Goal: Navigation & Orientation: Find specific page/section

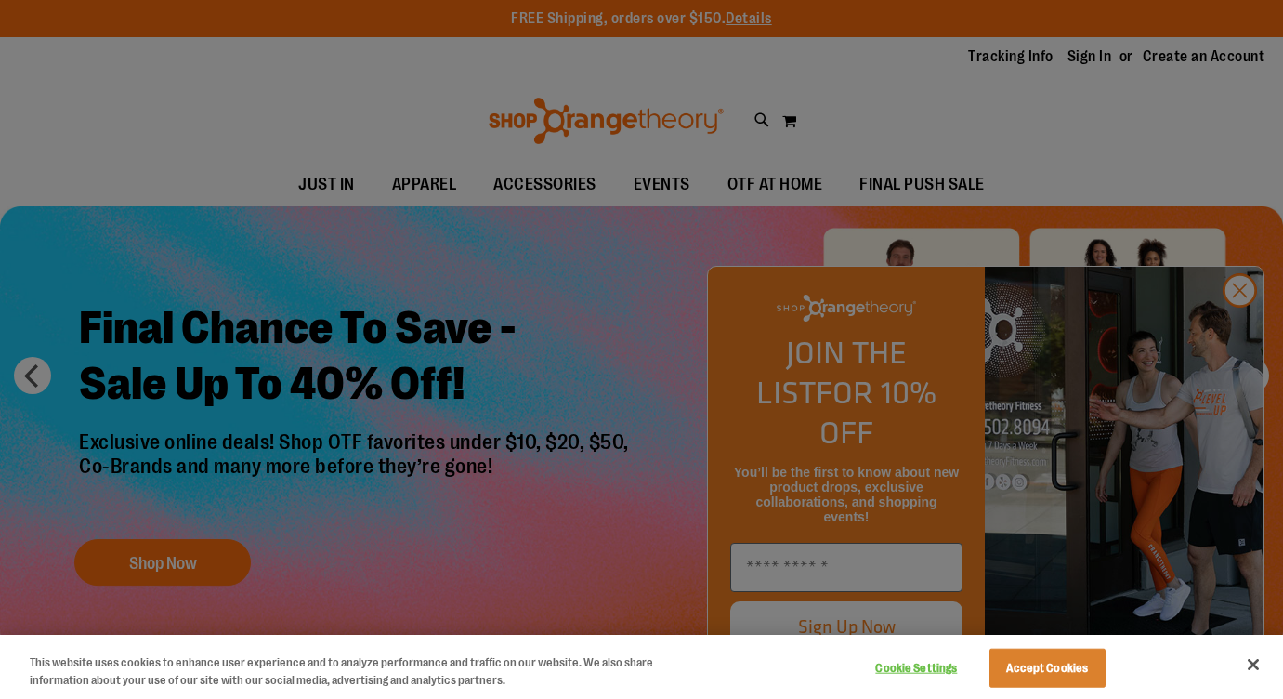
click at [233, 365] on div at bounding box center [641, 349] width 1283 height 699
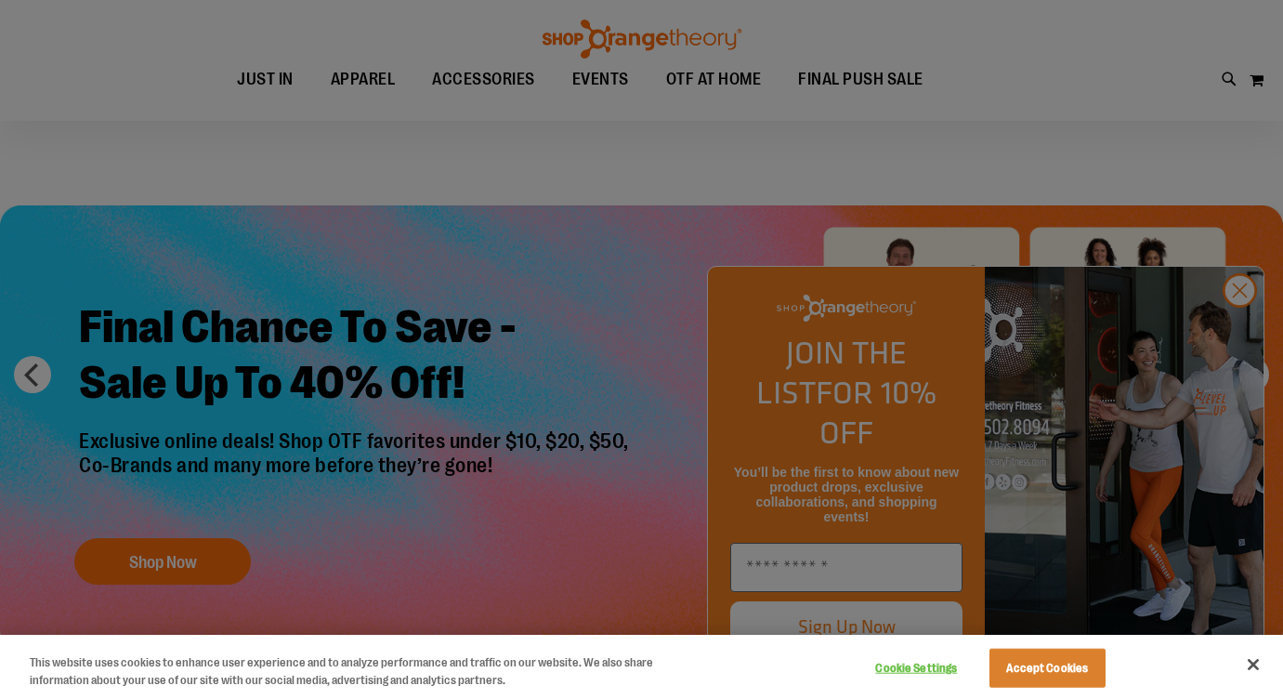
scroll to position [73, 0]
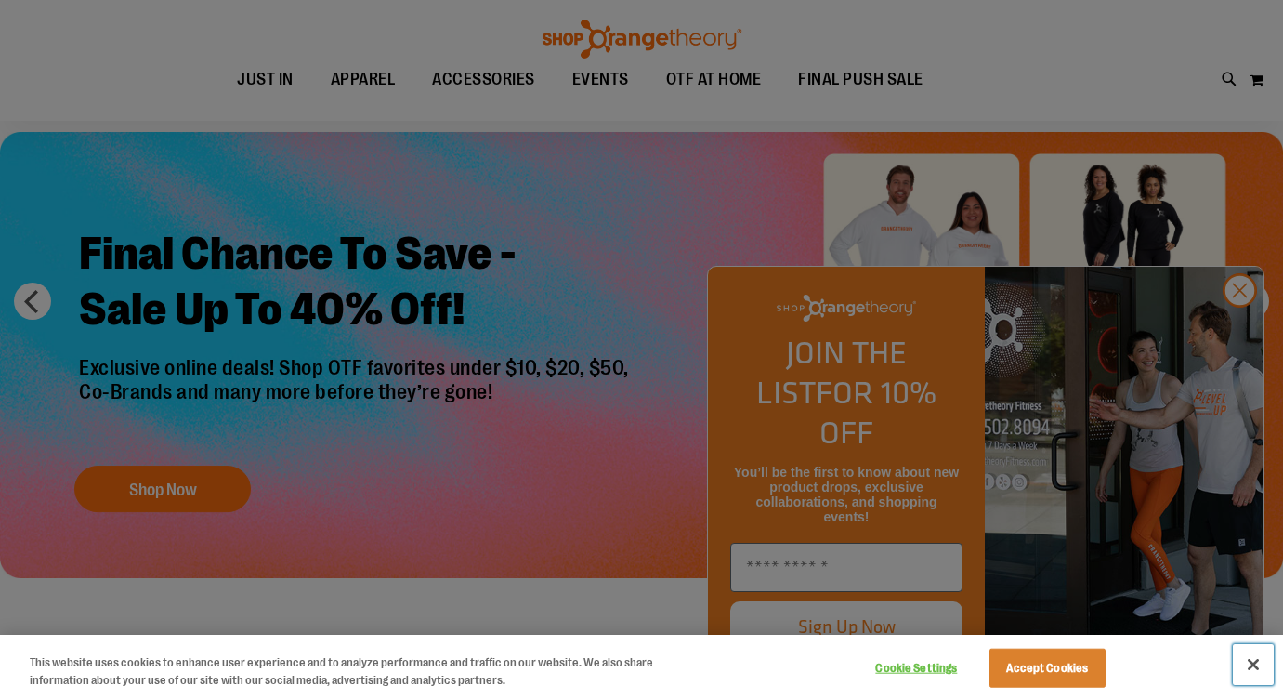
click at [1256, 662] on button "Close" at bounding box center [1253, 664] width 41 height 41
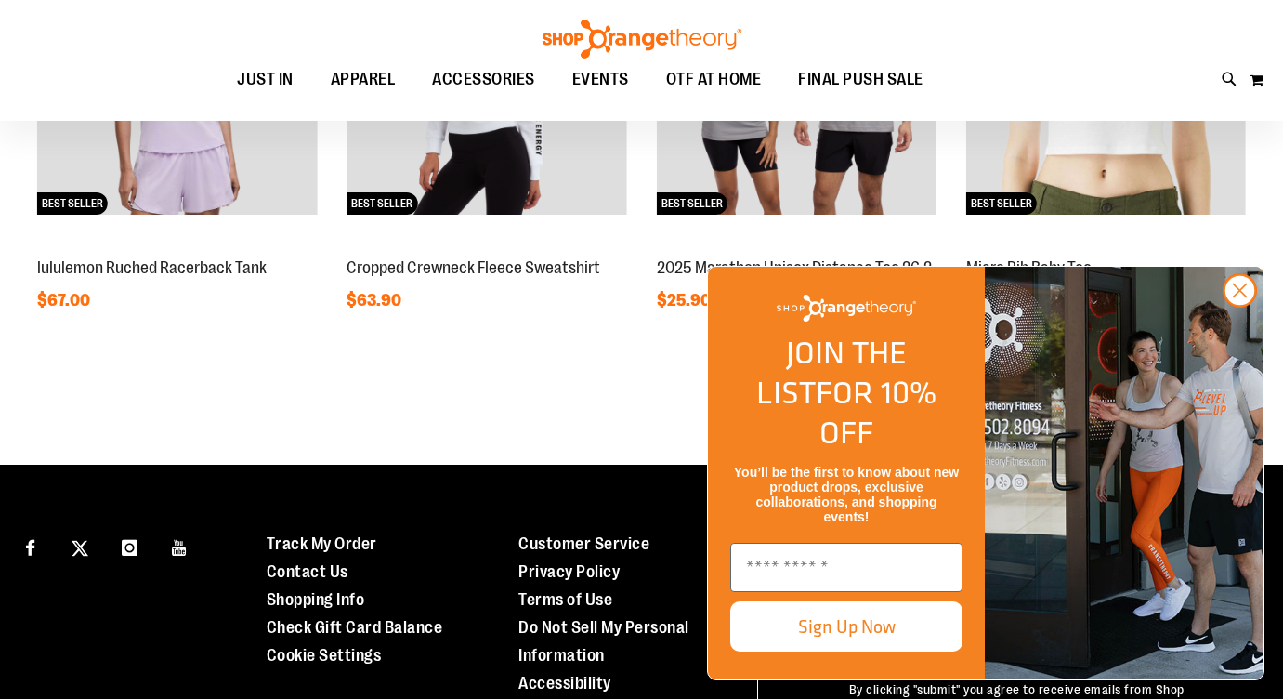
scroll to position [1605, 0]
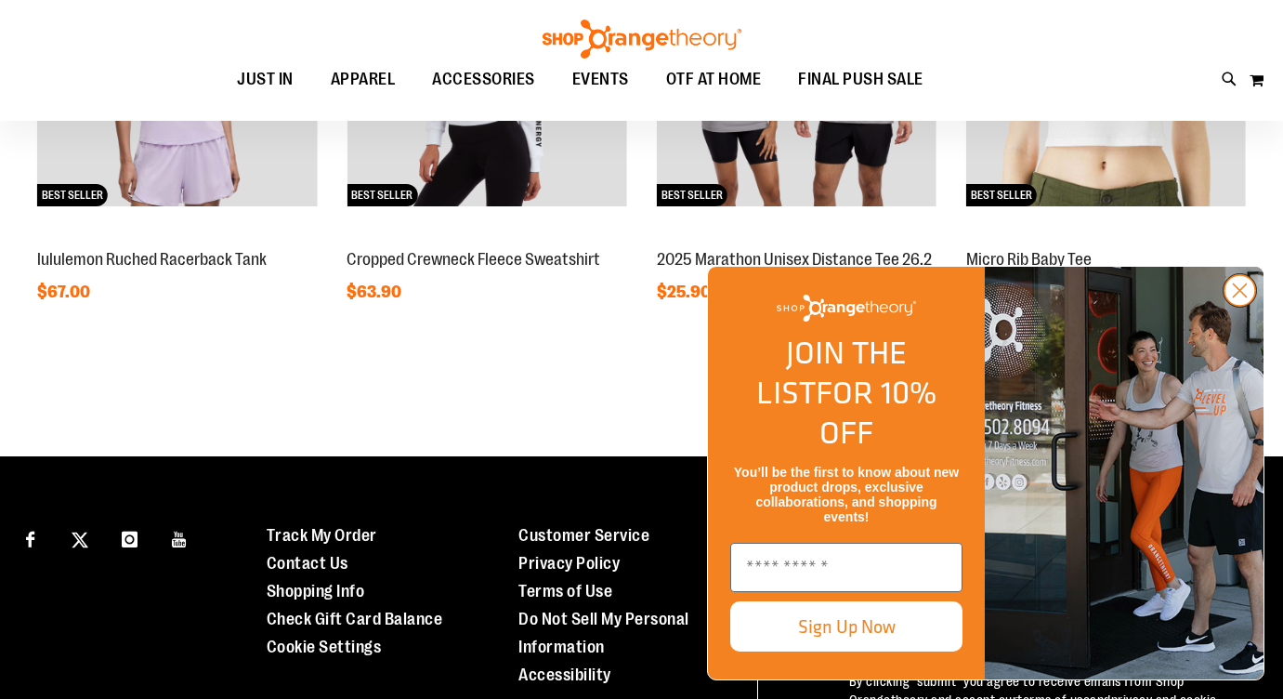
click at [1241, 306] on circle "Close dialog" at bounding box center [1240, 290] width 31 height 31
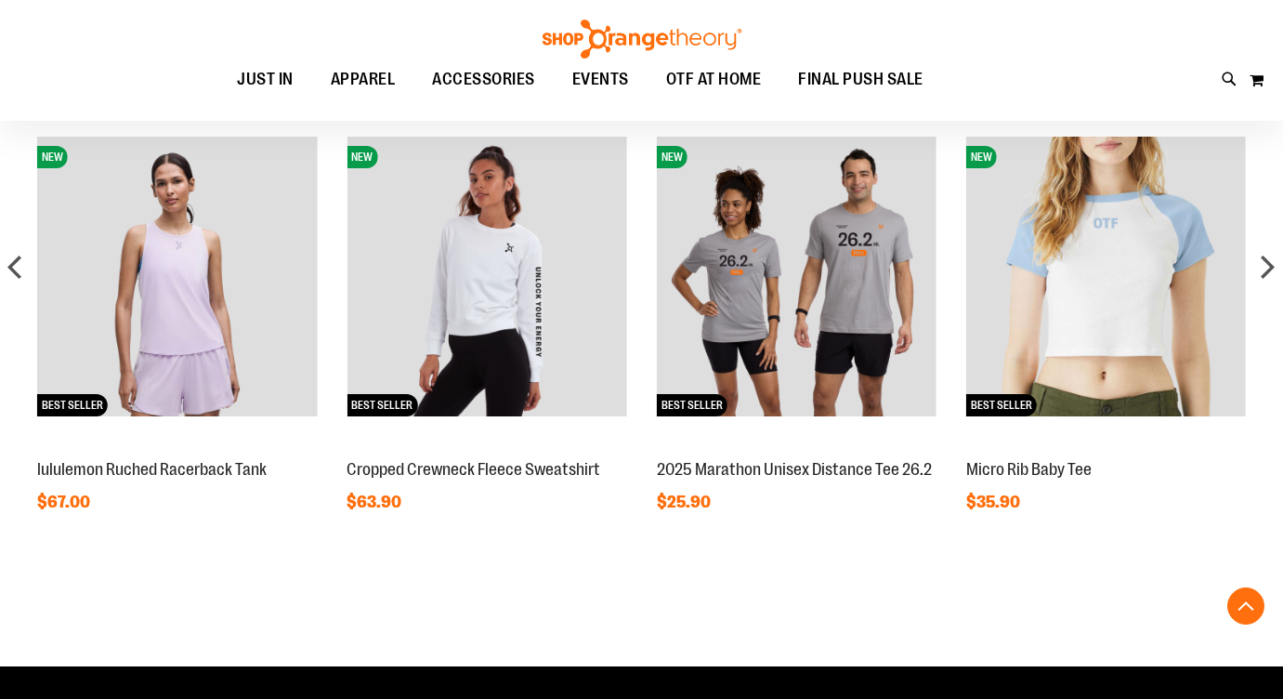
scroll to position [1399, 0]
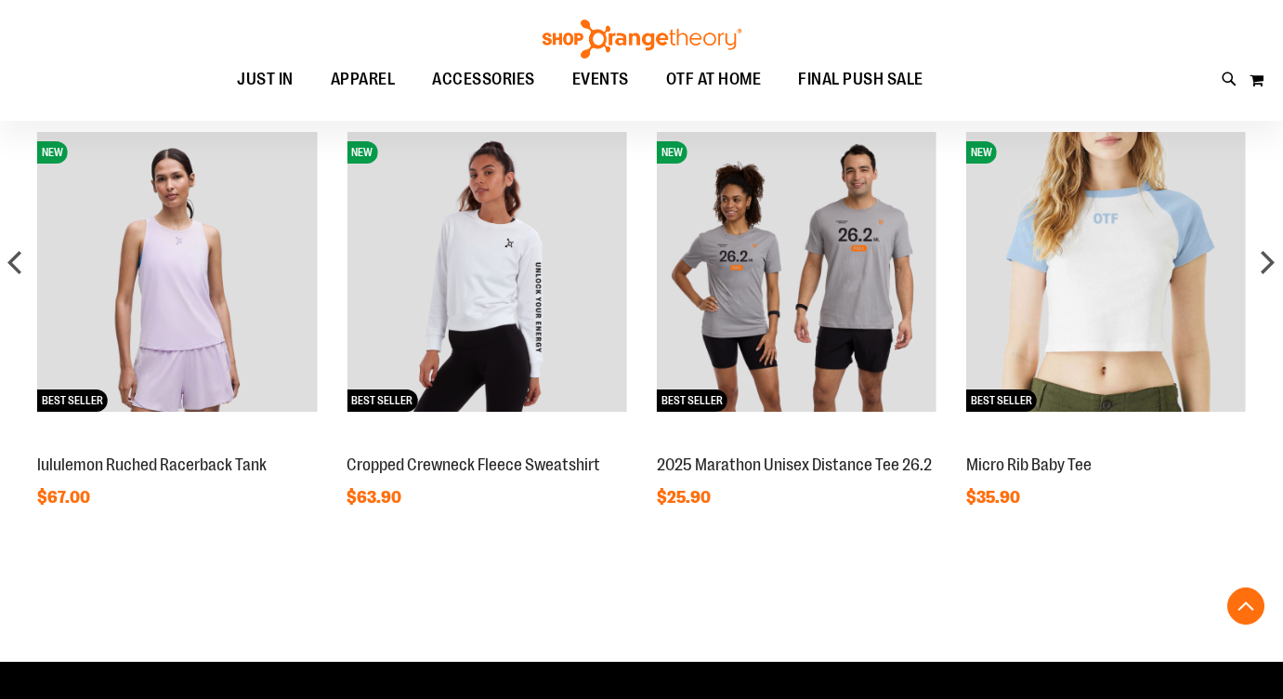
click at [1272, 289] on div "Featured Items NEW BEST SELLER Micro Rib Baby Tee $35.90" at bounding box center [641, 268] width 1283 height 602
click at [1269, 268] on div "next" at bounding box center [1267, 261] width 37 height 37
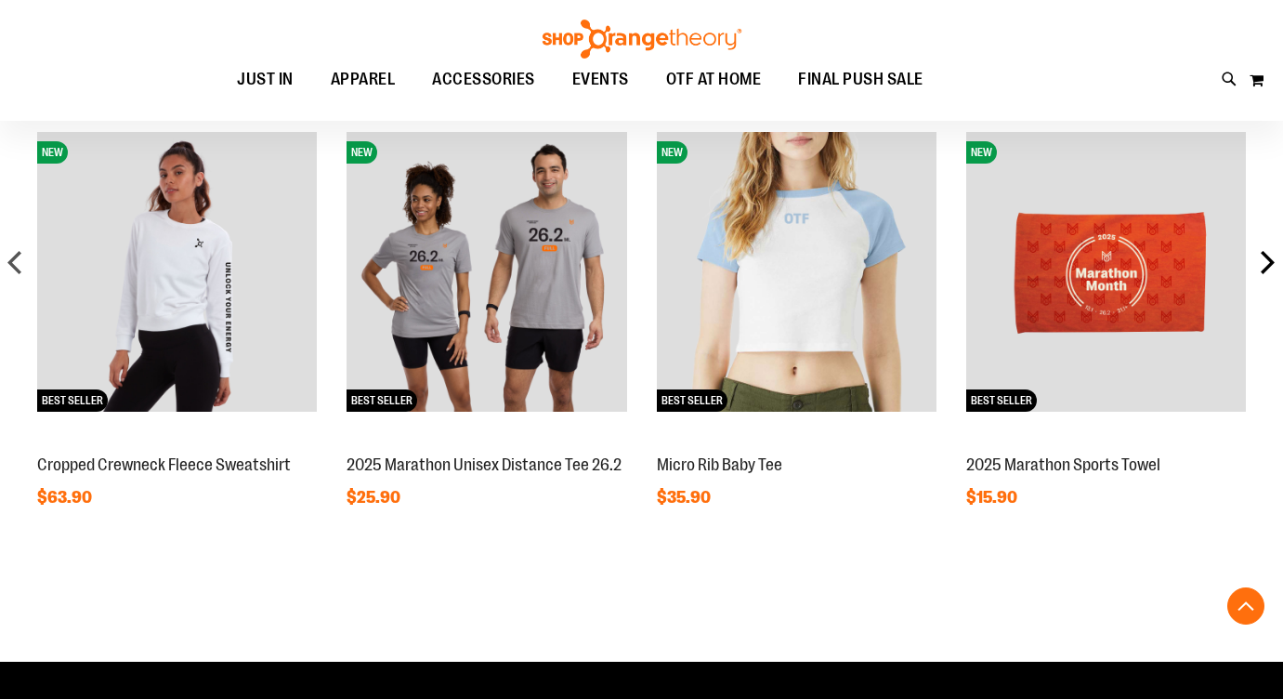
click at [1269, 268] on div "next" at bounding box center [1267, 261] width 37 height 37
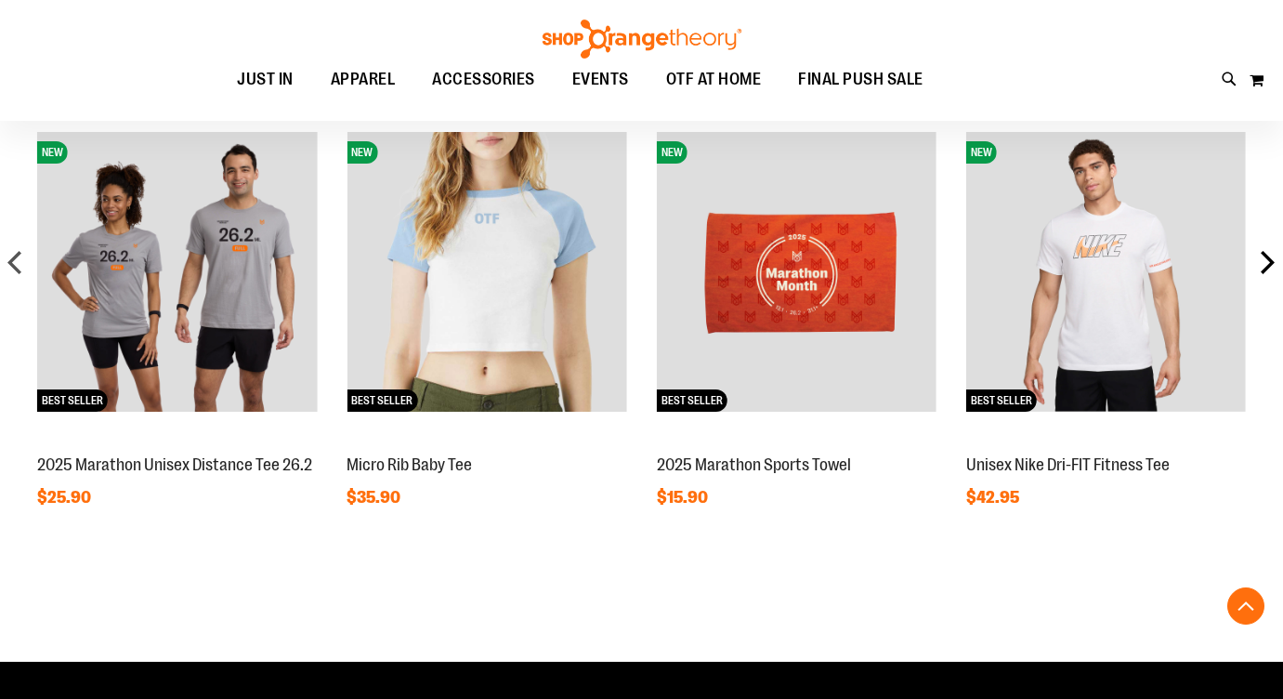
click at [1269, 268] on div "next" at bounding box center [1267, 261] width 37 height 37
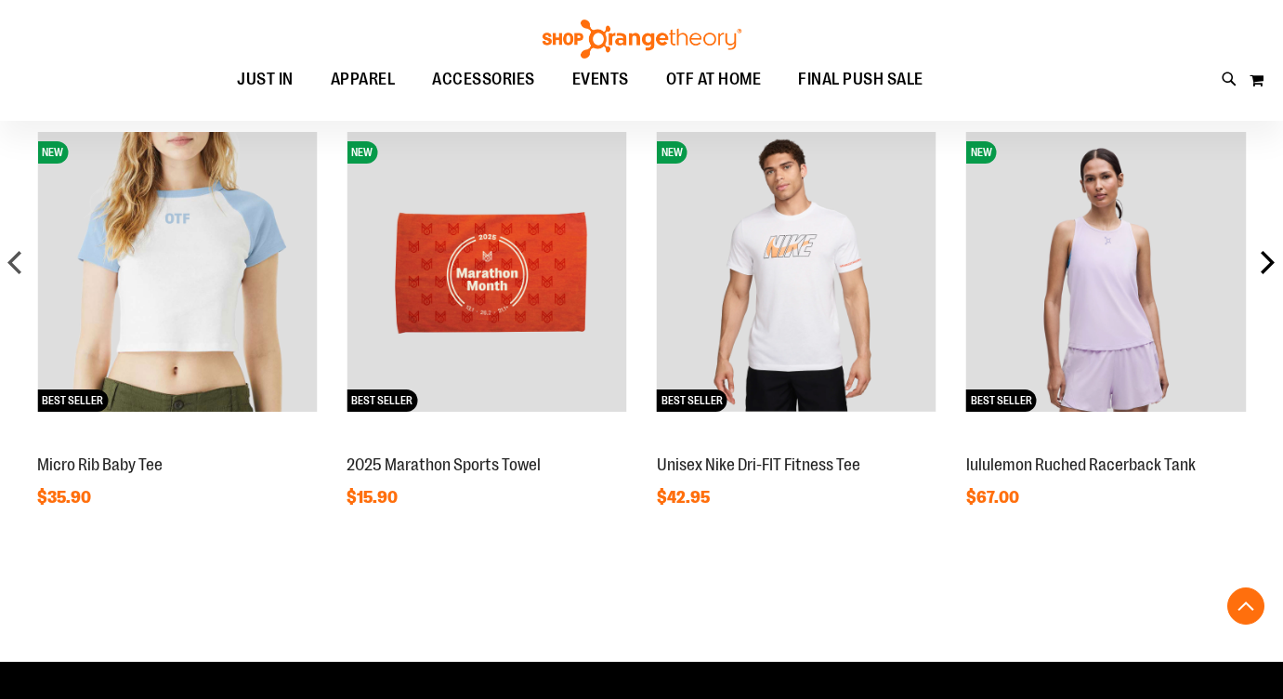
click at [1273, 267] on div "next" at bounding box center [1267, 261] width 37 height 37
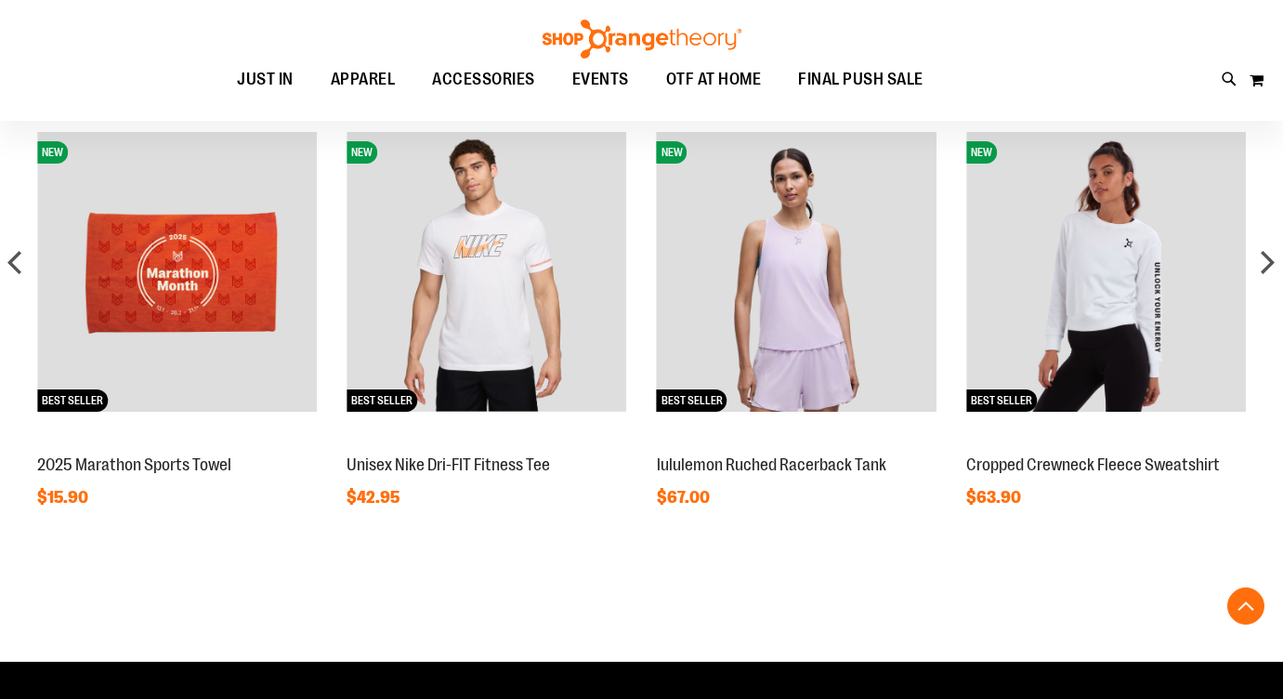
click at [791, 321] on img at bounding box center [797, 272] width 280 height 280
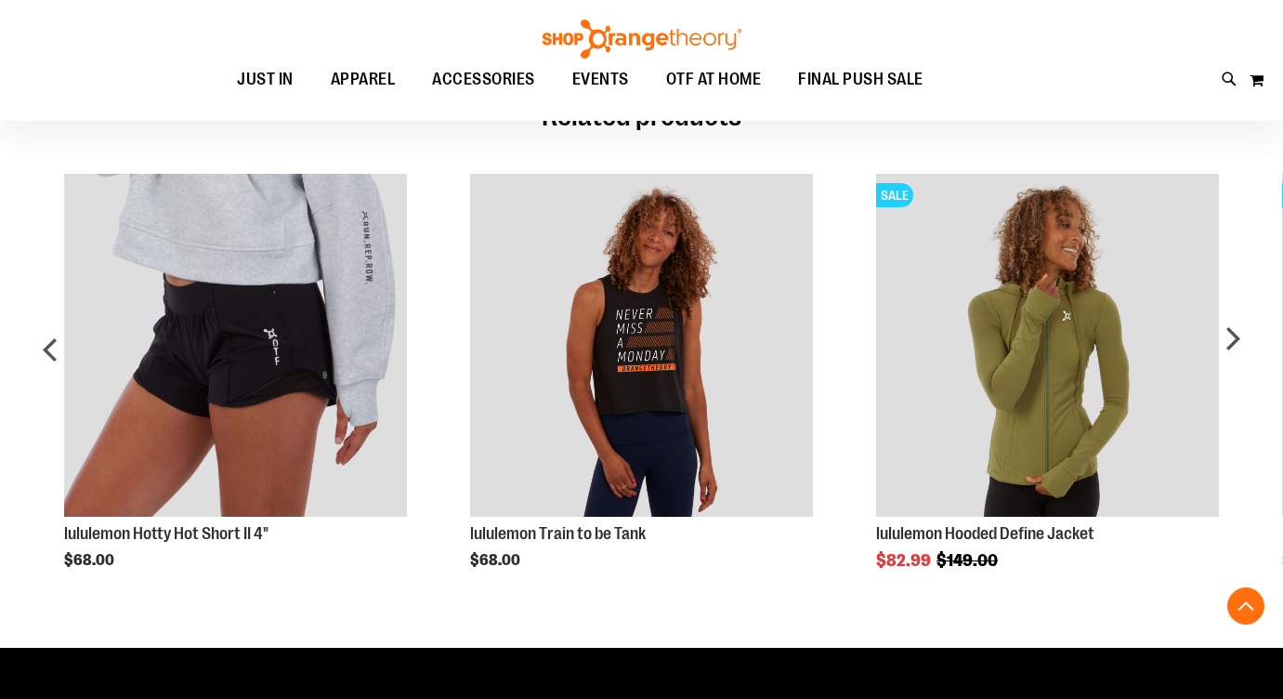
scroll to position [706, 0]
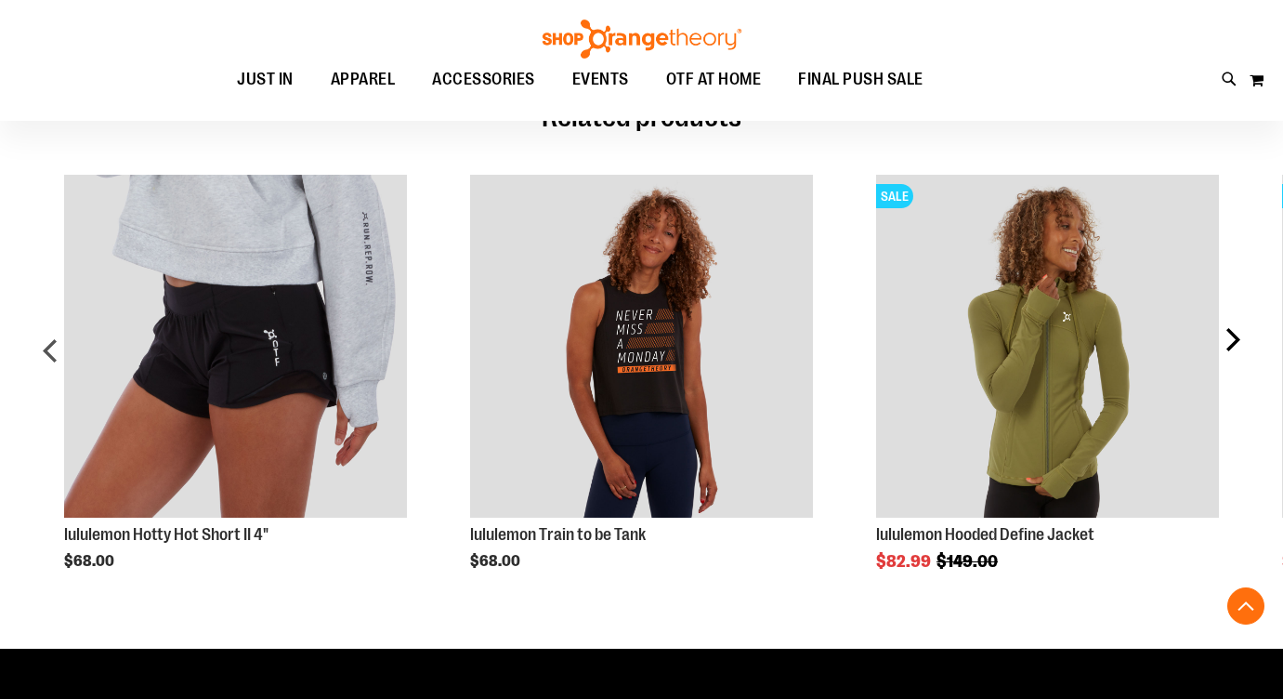
click at [1241, 335] on div "next" at bounding box center [1232, 358] width 37 height 423
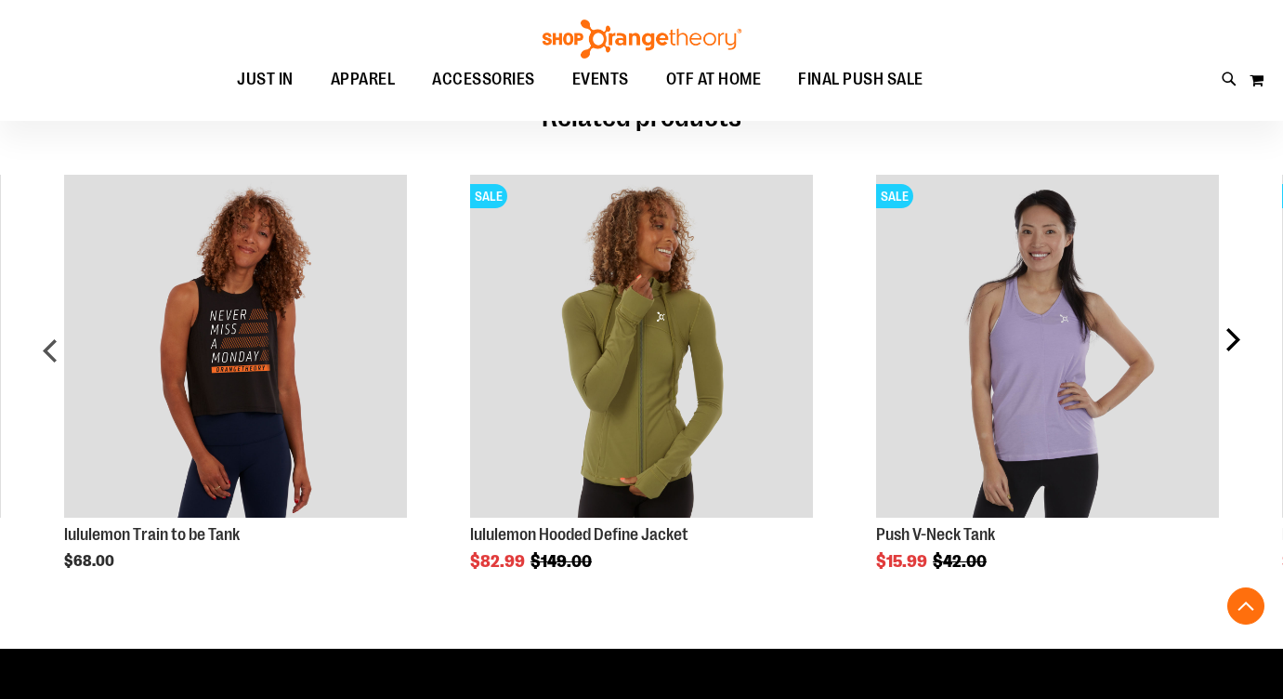
click at [1241, 335] on div "next" at bounding box center [1232, 358] width 37 height 423
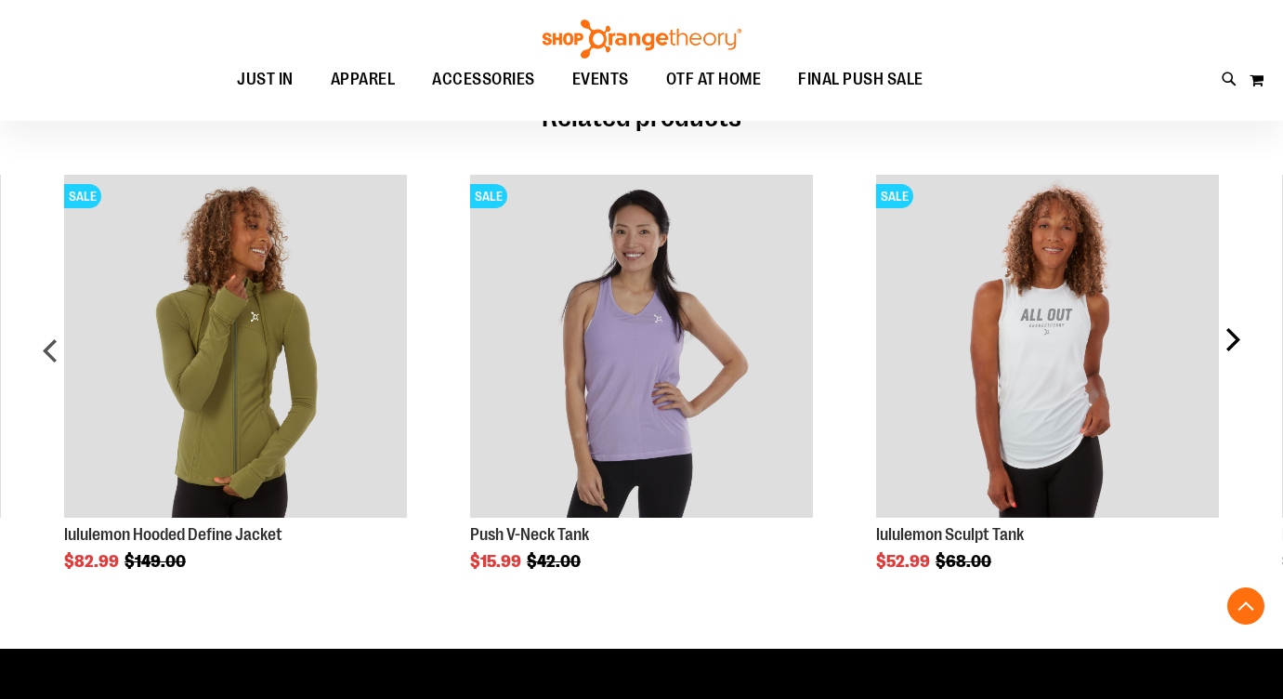
click at [1241, 335] on div "next" at bounding box center [1232, 358] width 37 height 423
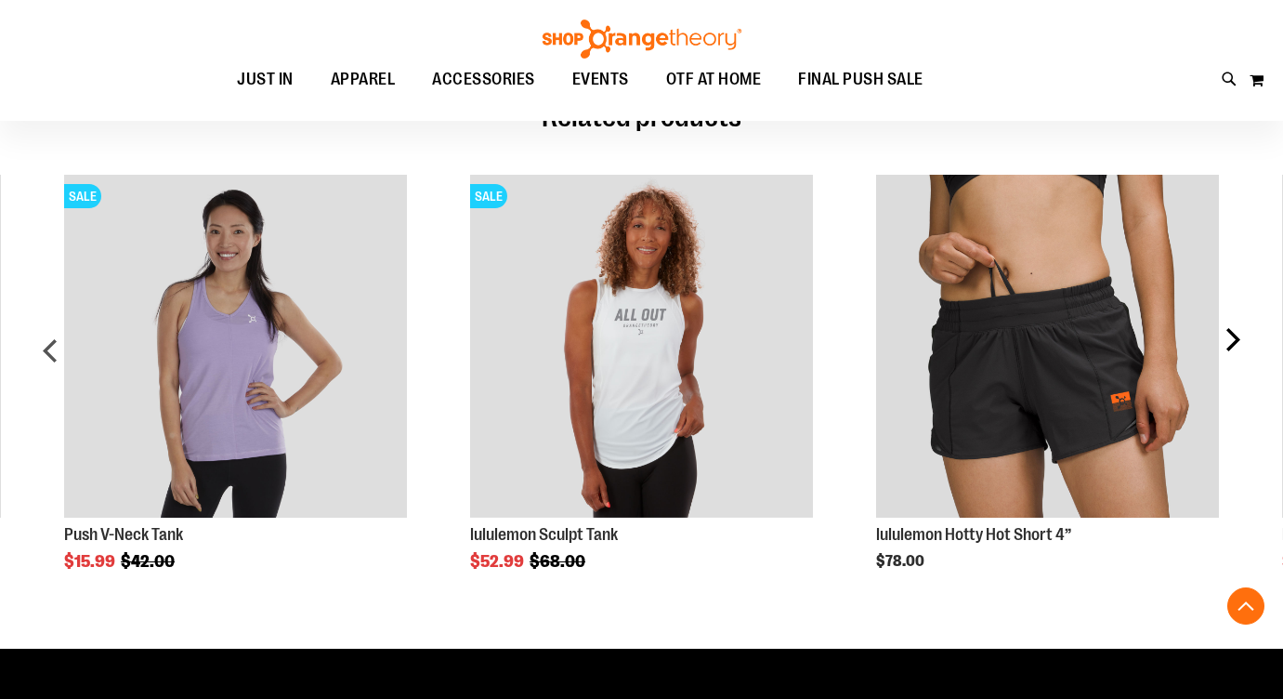
scroll to position [0, 0]
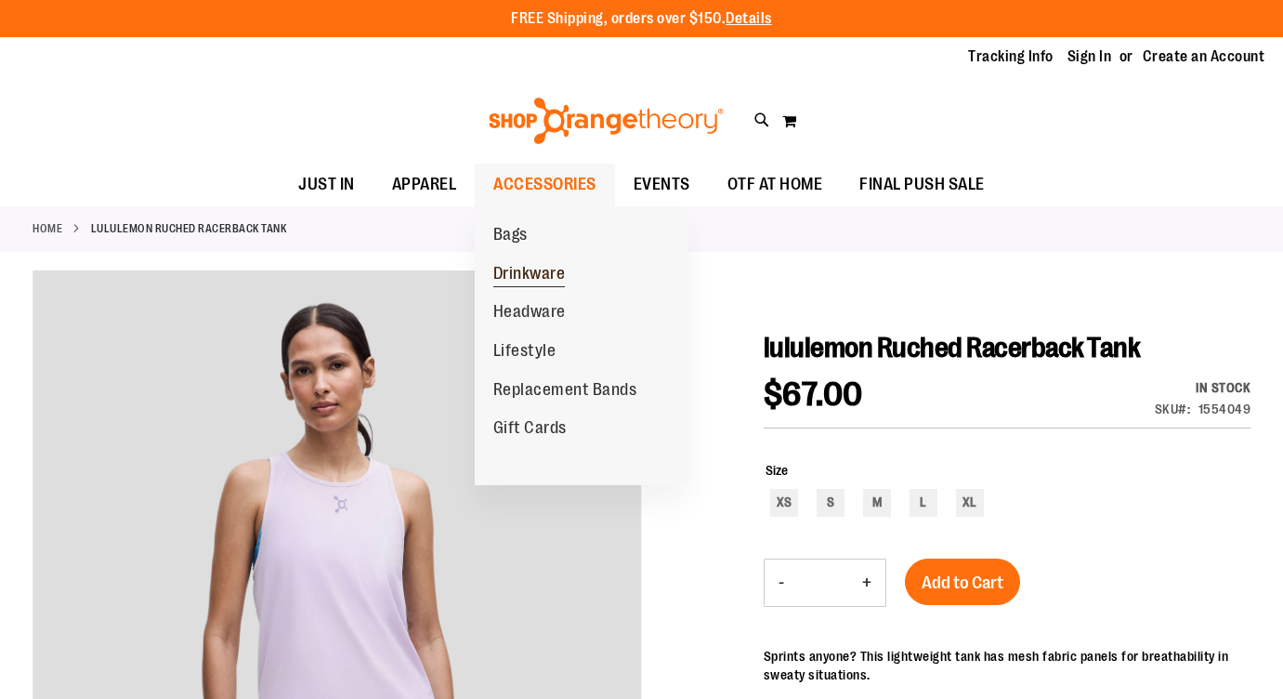
click at [523, 270] on span "Drinkware" at bounding box center [529, 275] width 72 height 23
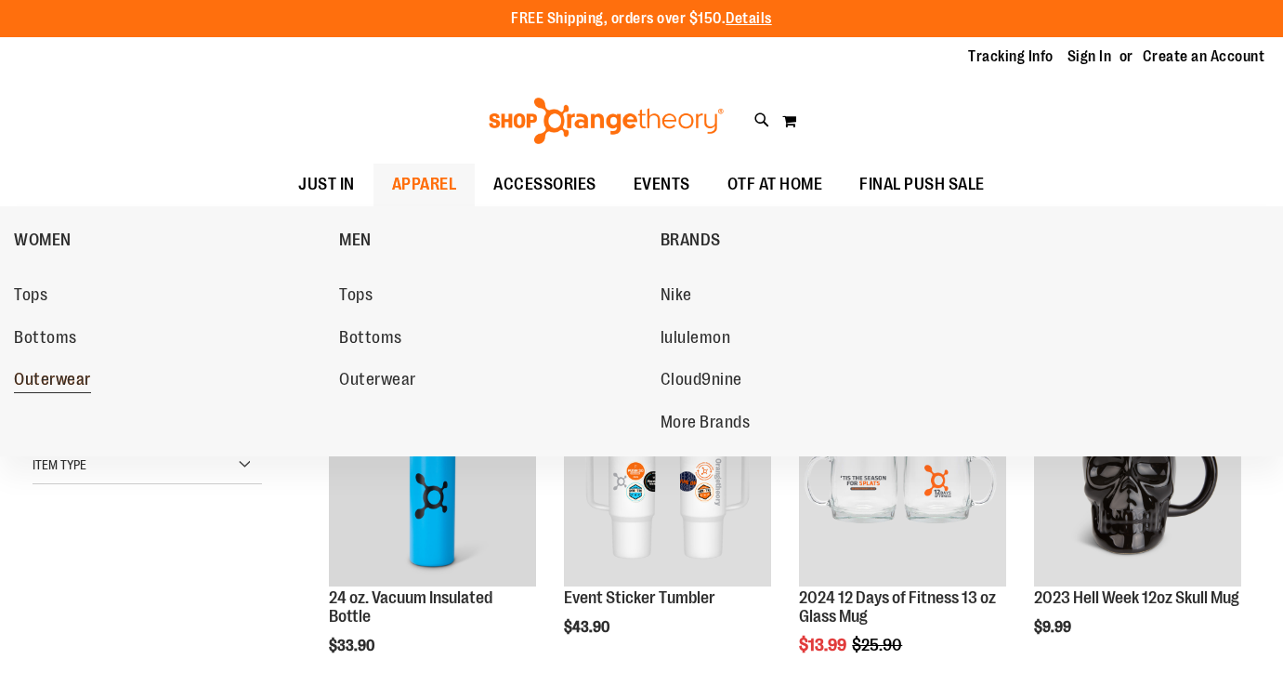
click at [57, 374] on span "Outerwear" at bounding box center [52, 381] width 77 height 23
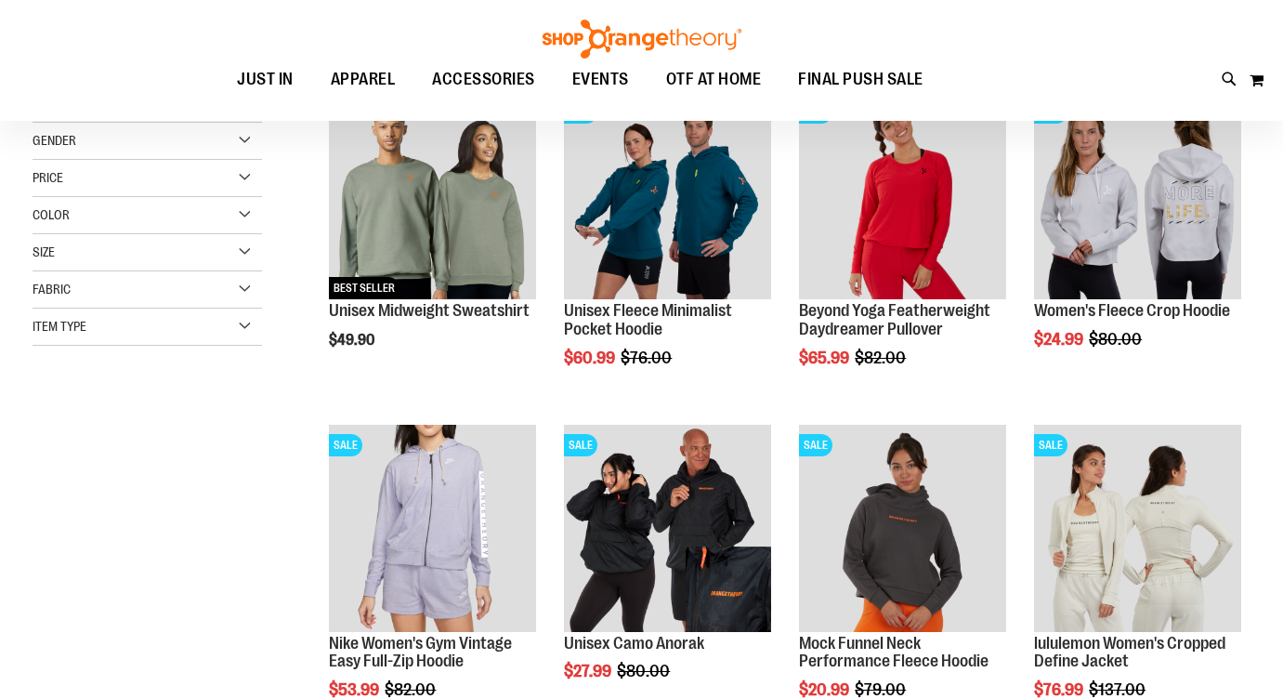
scroll to position [81, 0]
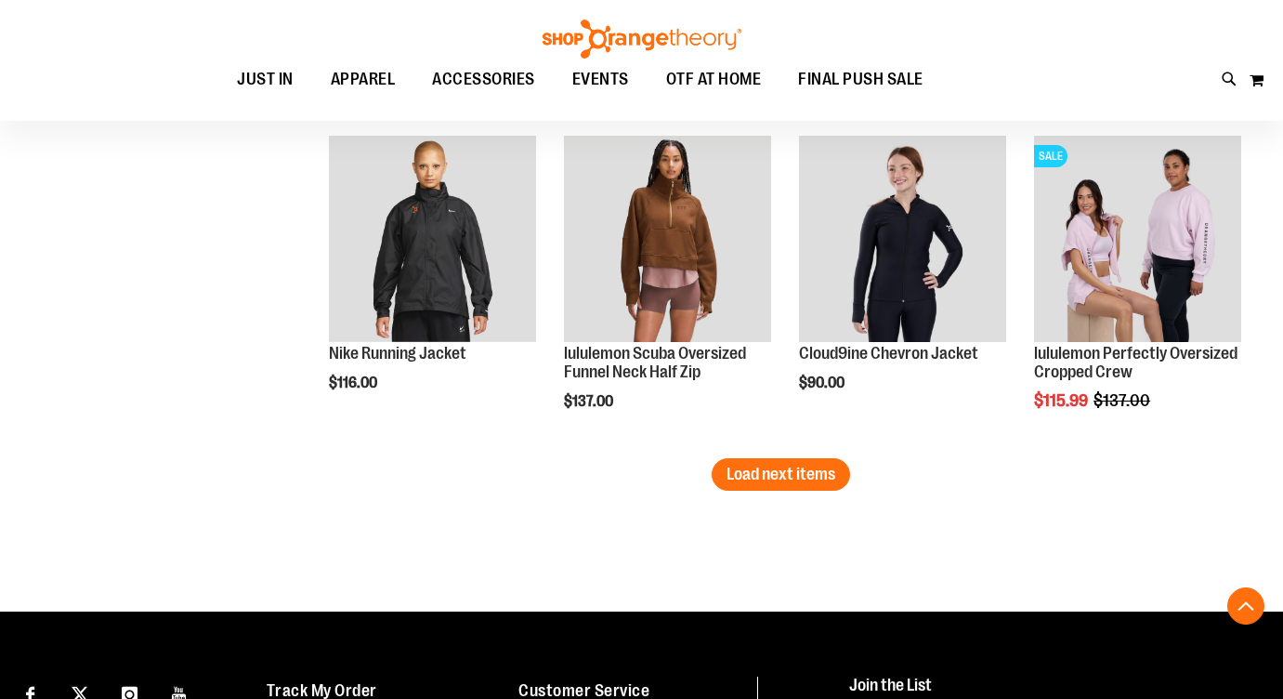
scroll to position [2674, 0]
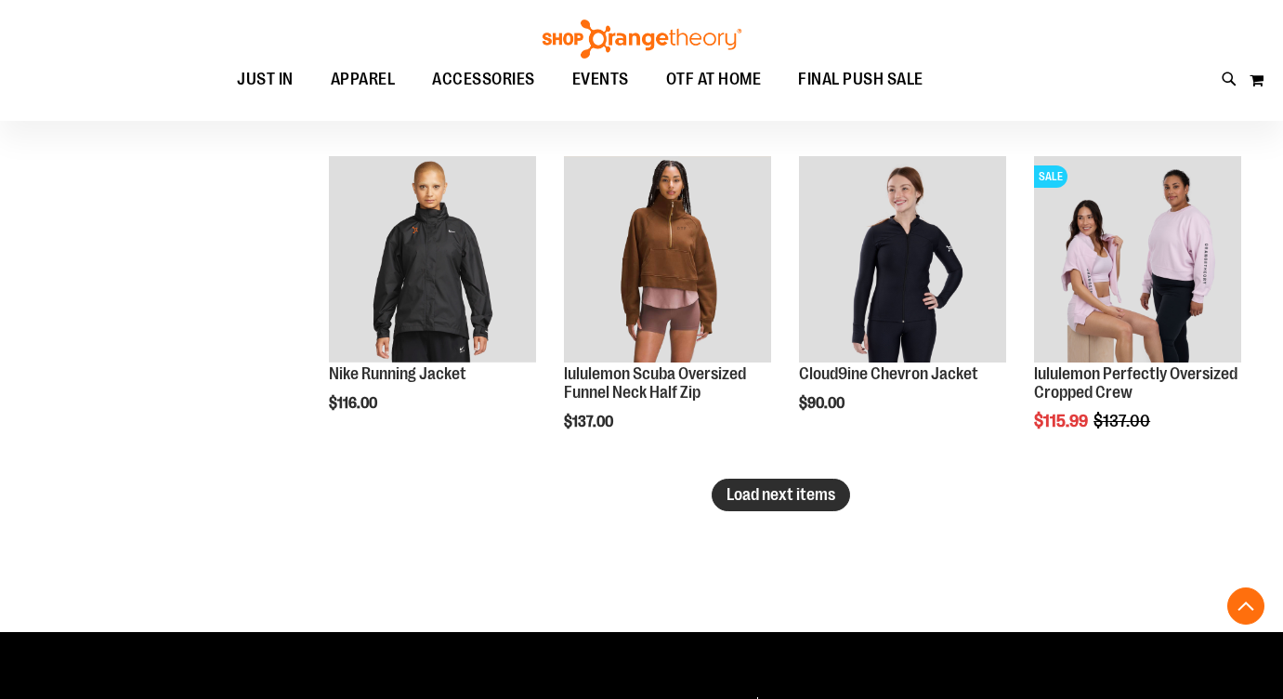
click at [731, 499] on span "Load next items" at bounding box center [781, 494] width 109 height 19
